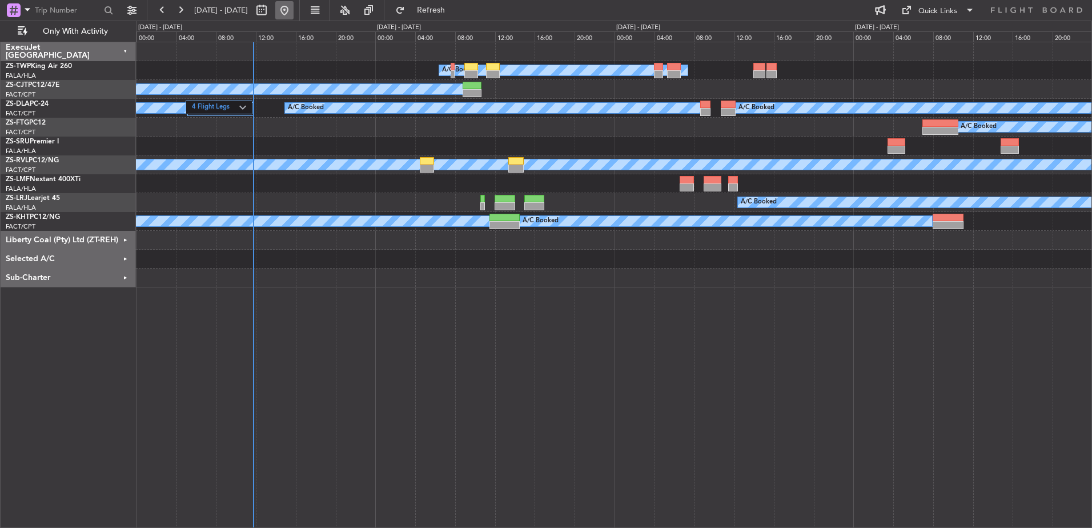
click at [294, 10] on button at bounding box center [284, 10] width 18 height 18
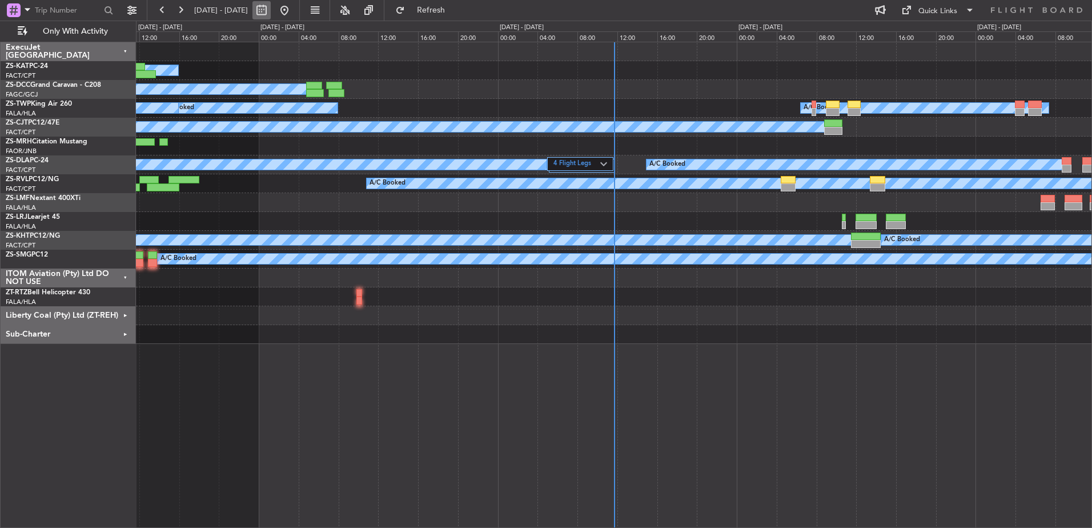
click at [271, 13] on button at bounding box center [261, 10] width 18 height 18
select select "8"
select select "2025"
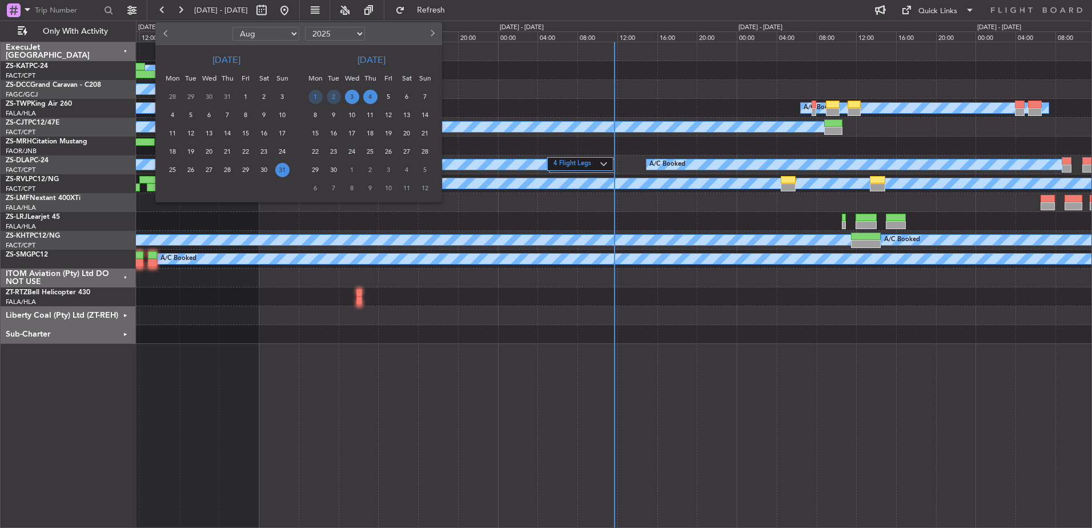
click at [350, 97] on span "3" at bounding box center [352, 97] width 14 height 14
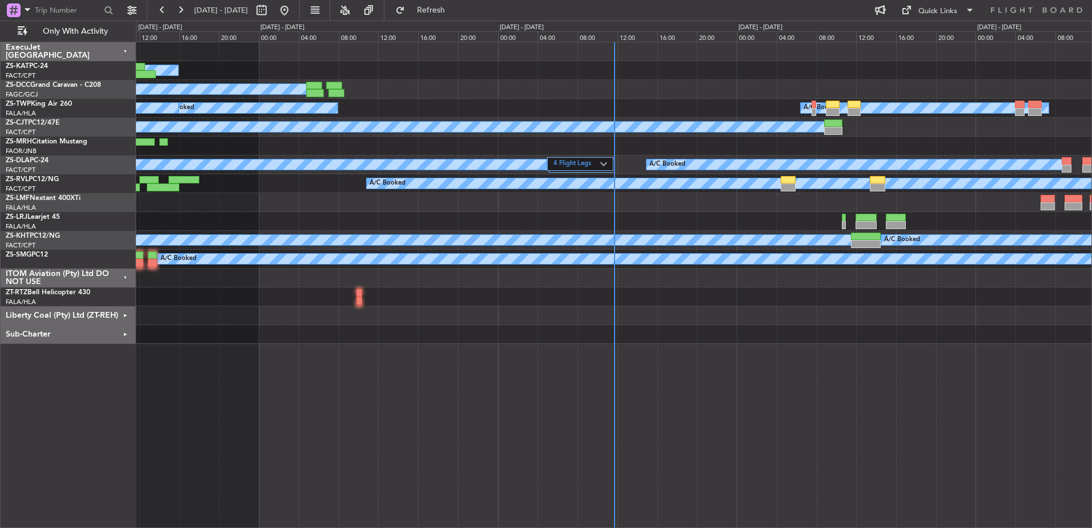
select select "9"
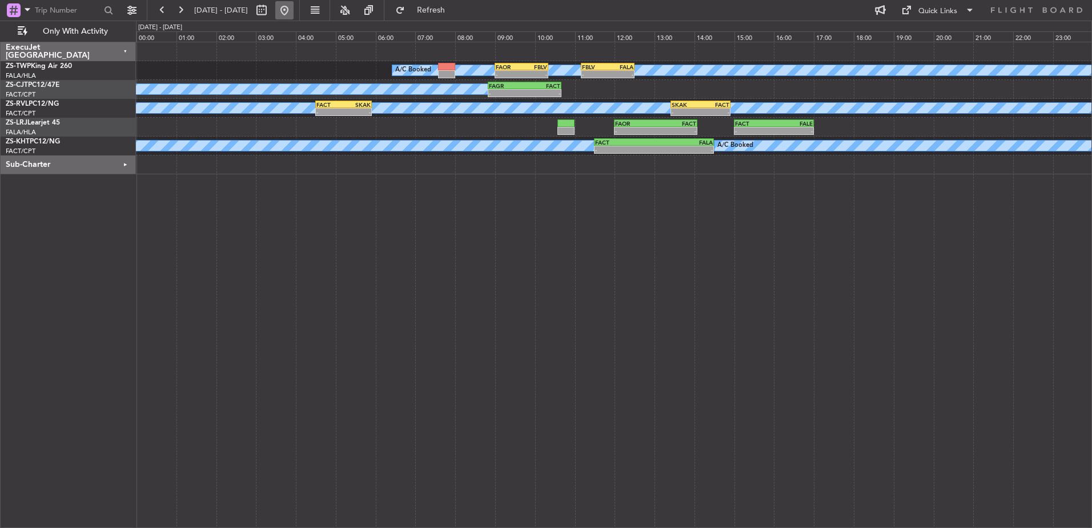
click at [294, 9] on button at bounding box center [284, 10] width 18 height 18
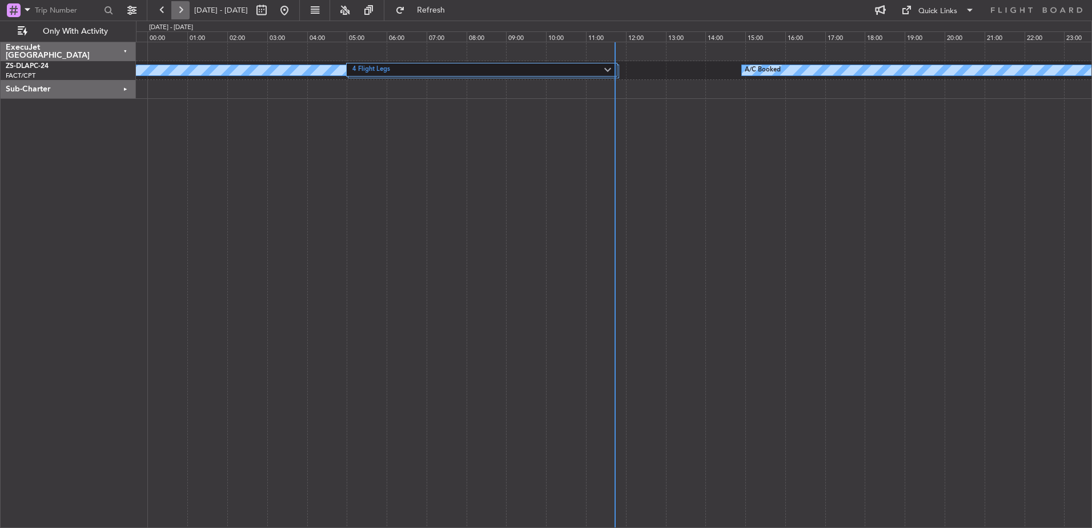
click at [182, 7] on button at bounding box center [180, 10] width 18 height 18
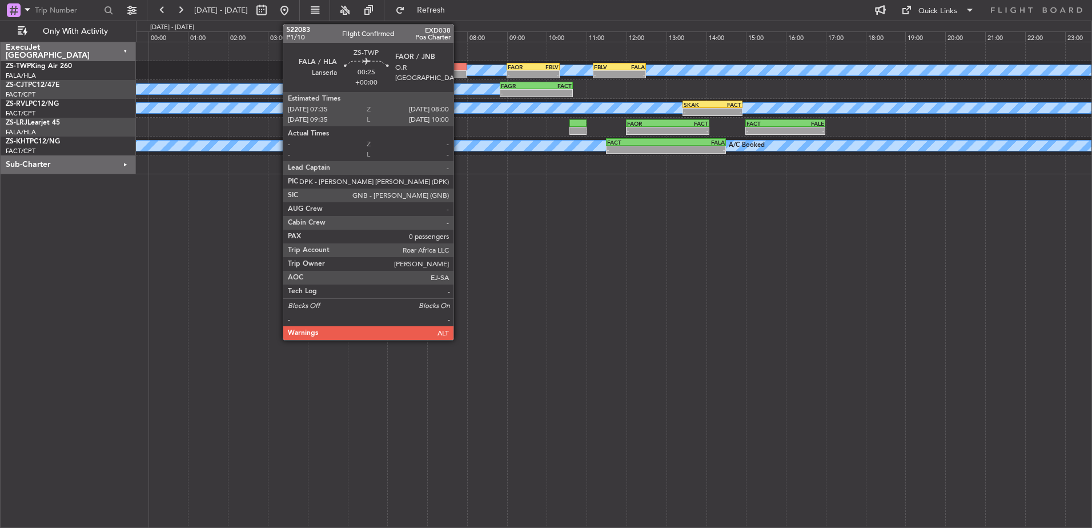
click at [459, 68] on div at bounding box center [458, 67] width 17 height 8
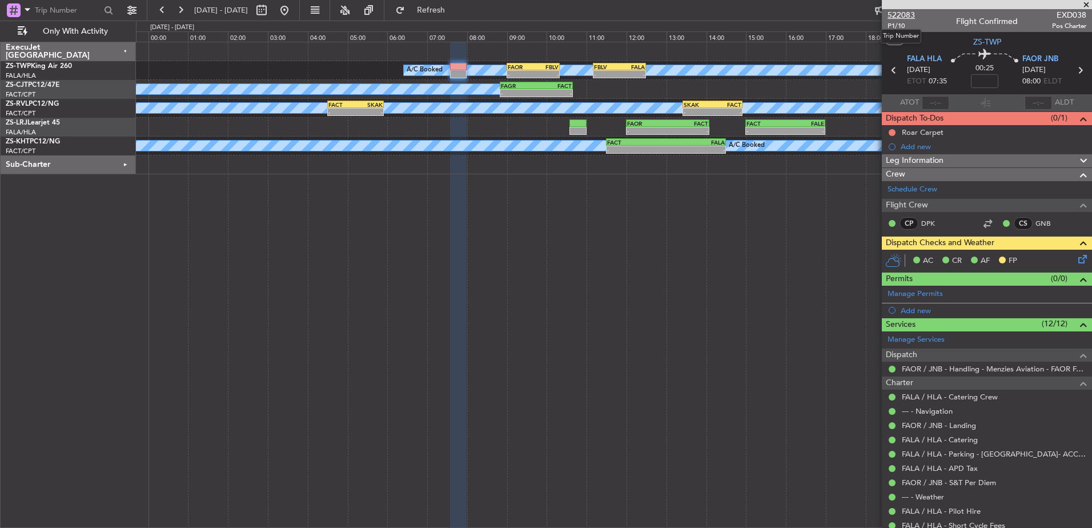
click at [898, 12] on span "522083" at bounding box center [901, 15] width 27 height 12
click at [1084, 3] on span at bounding box center [1086, 5] width 11 height 10
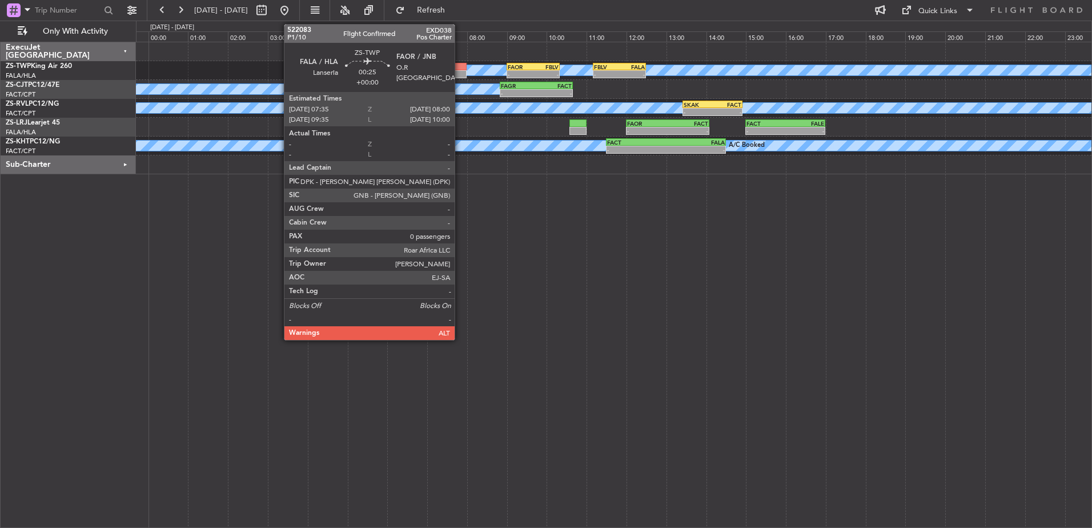
click at [460, 65] on div at bounding box center [458, 67] width 17 height 8
